Goal: Navigation & Orientation: Find specific page/section

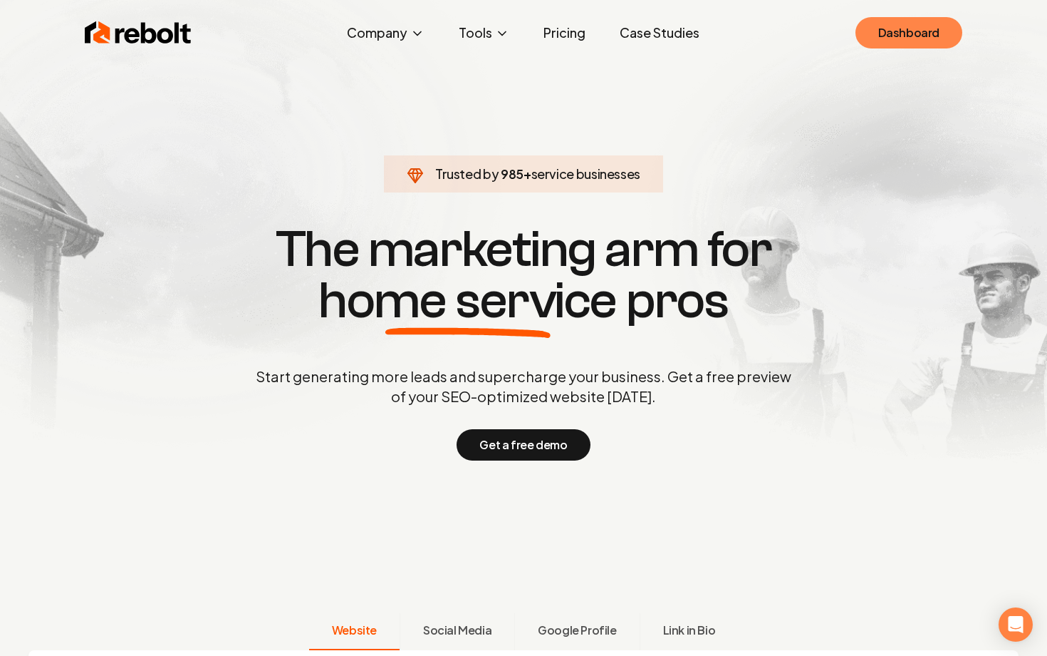
click at [897, 38] on link "Dashboard" at bounding box center [909, 32] width 107 height 31
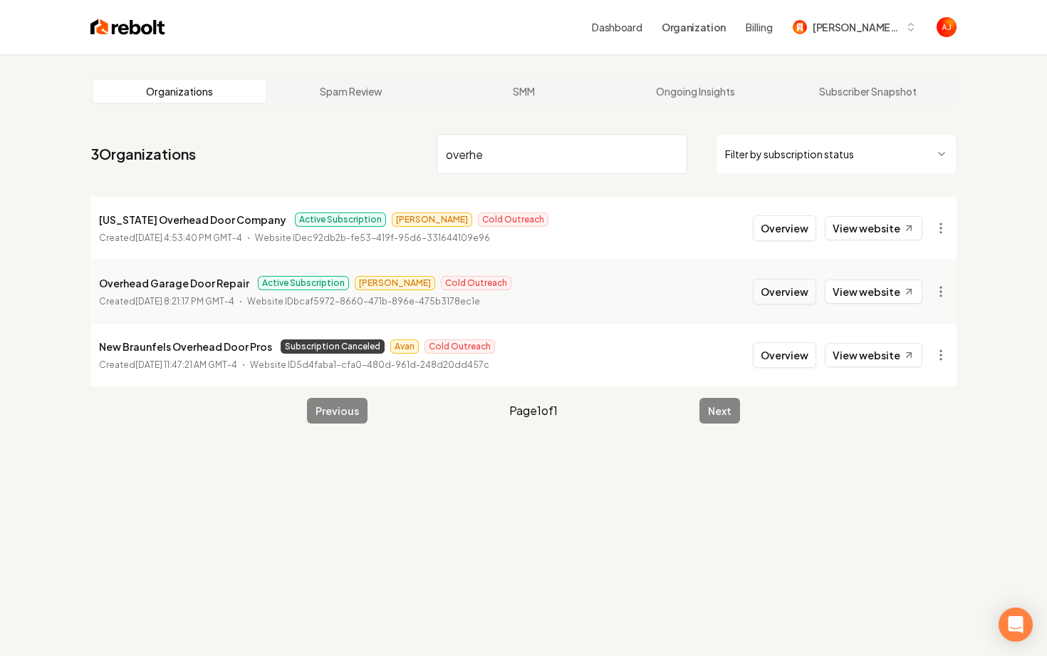
type input "overhe"
click at [776, 298] on button "Overview" at bounding box center [784, 292] width 63 height 26
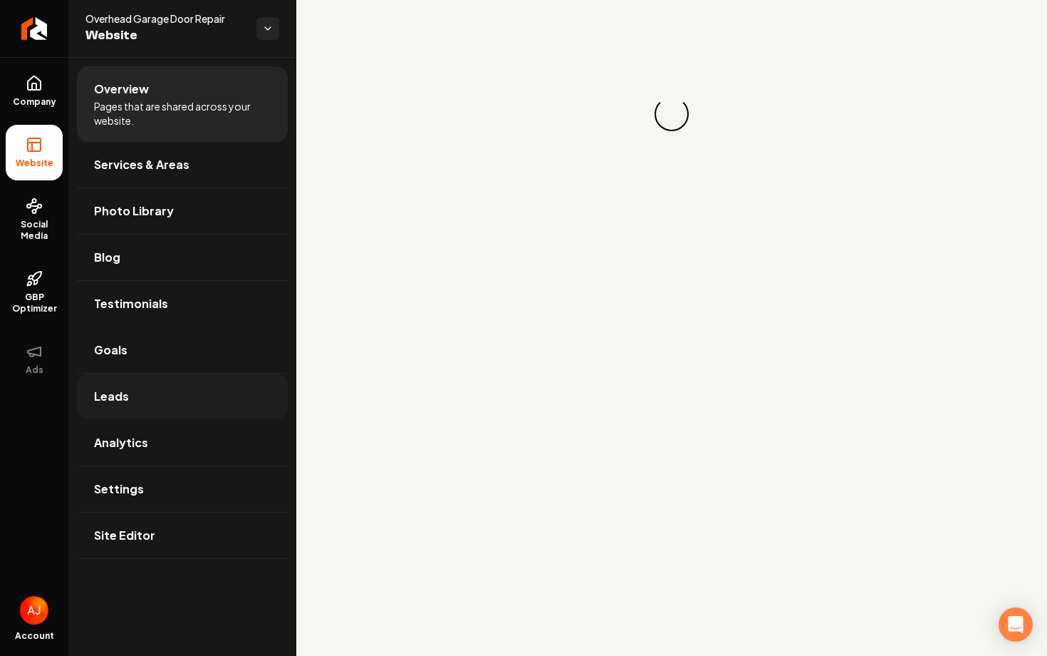
click at [141, 397] on link "Leads" at bounding box center [182, 396] width 211 height 46
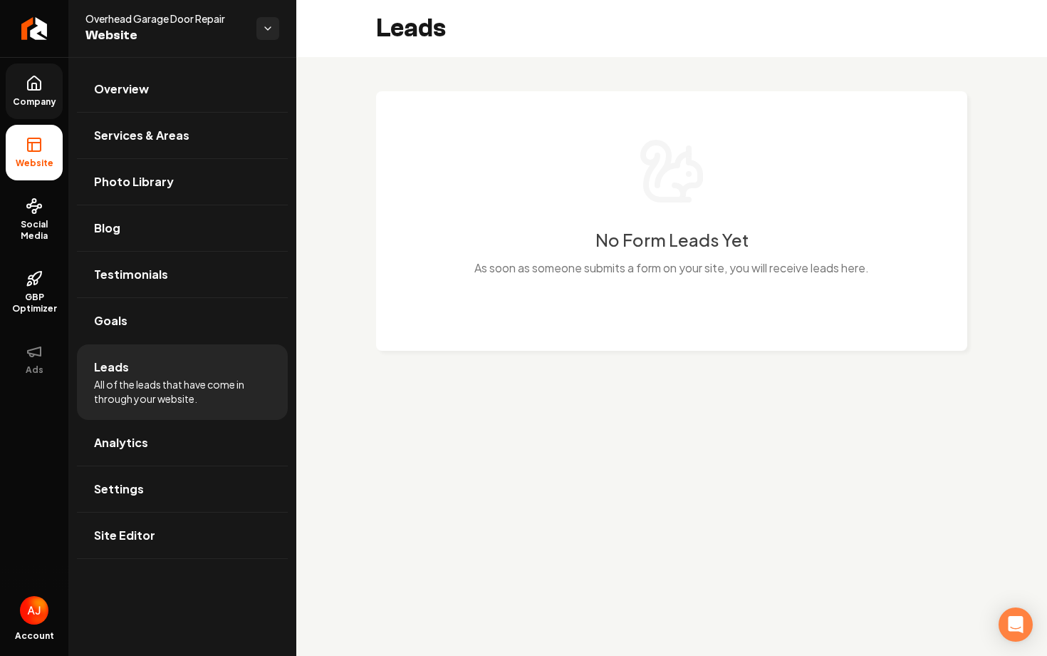
click at [20, 91] on link "Company" at bounding box center [34, 91] width 57 height 56
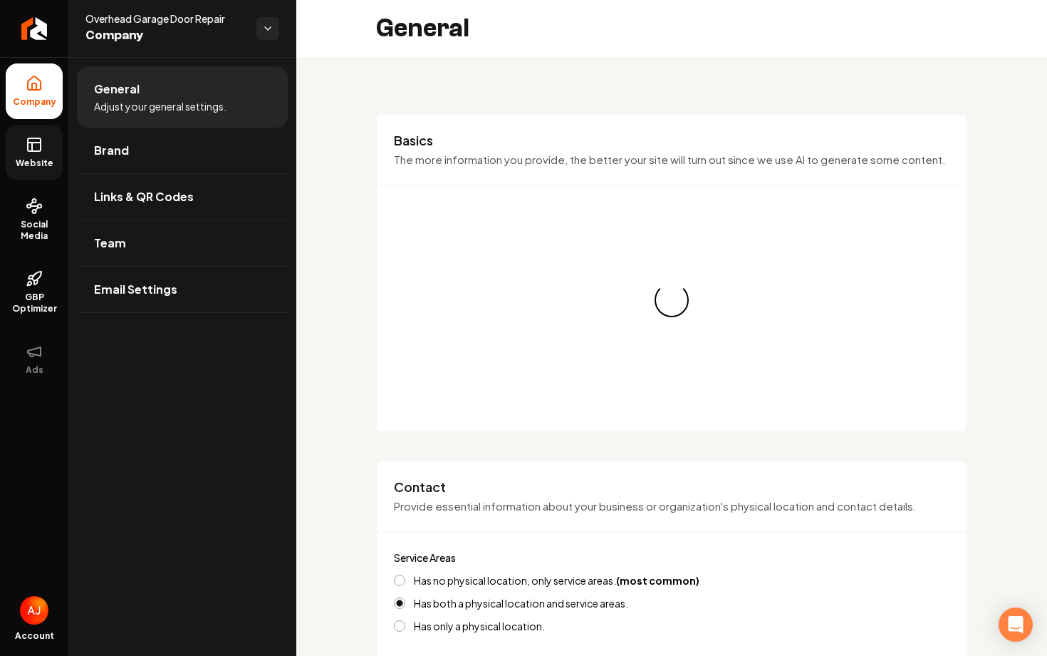
click at [38, 159] on span "Website" at bounding box center [34, 162] width 49 height 11
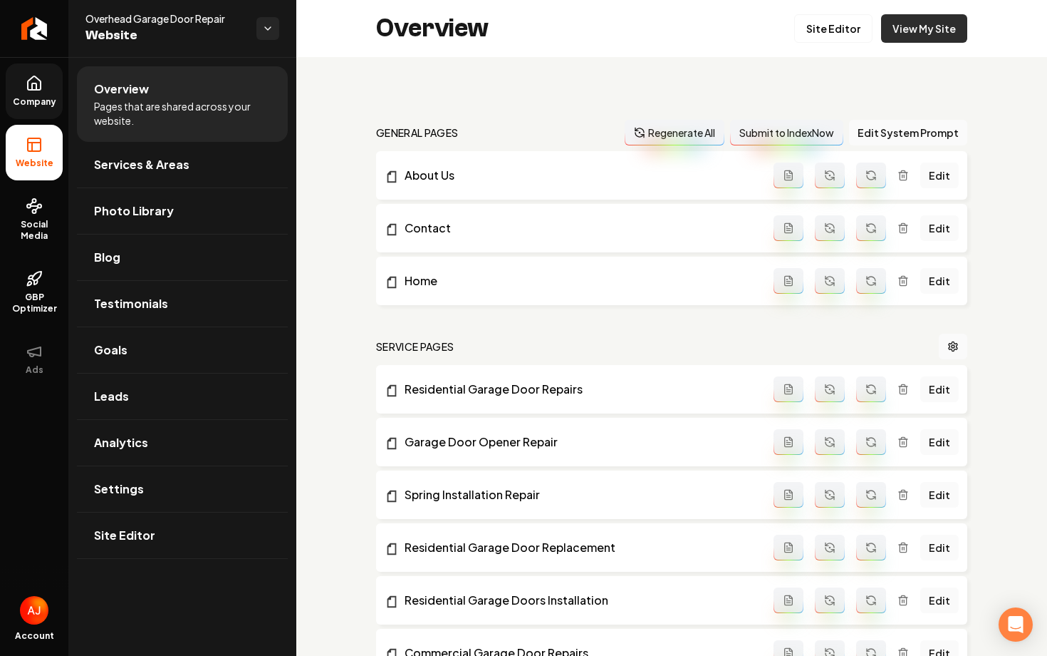
click at [896, 37] on link "View My Site" at bounding box center [924, 28] width 86 height 29
click at [39, 302] on span "GBP Optimizer" at bounding box center [34, 302] width 57 height 23
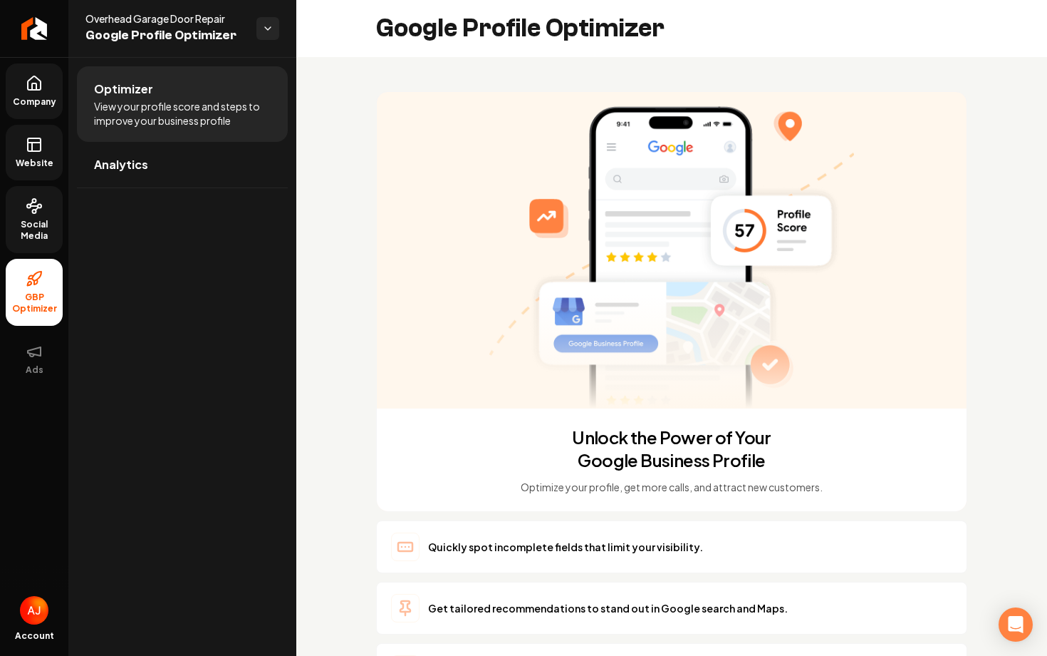
click at [36, 214] on link "Social Media" at bounding box center [34, 219] width 57 height 67
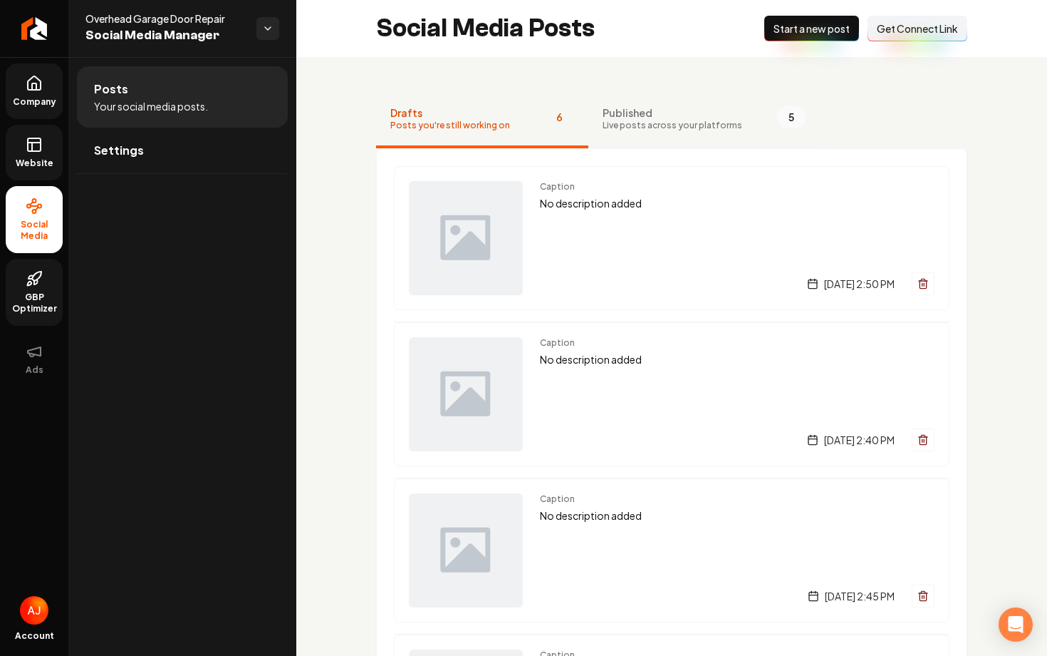
click at [620, 122] on span "Live posts across your platforms" at bounding box center [673, 125] width 140 height 11
